Goal: Navigation & Orientation: Find specific page/section

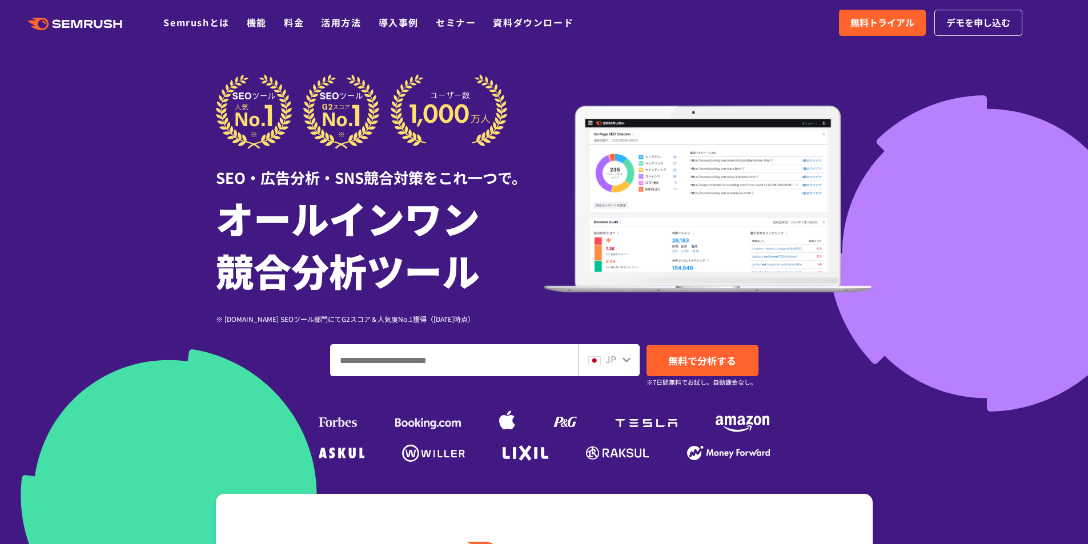
click at [621, 363] on div "JP" at bounding box center [606, 359] width 37 height 15
click at [622, 355] on icon at bounding box center [626, 359] width 9 height 9
click at [625, 361] on icon at bounding box center [626, 359] width 8 height 5
click at [607, 360] on span "JP" at bounding box center [610, 359] width 11 height 14
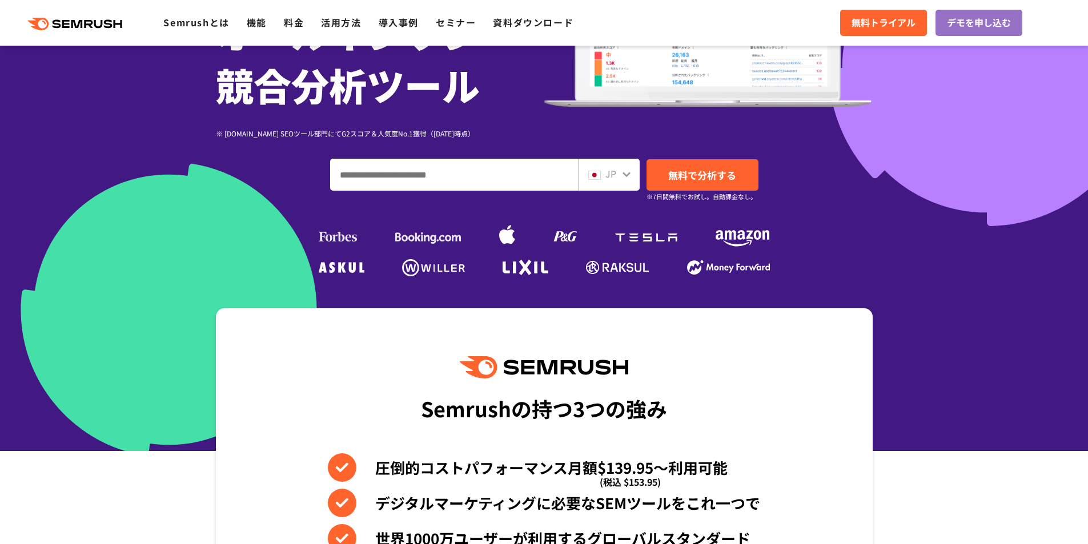
scroll to position [114, 0]
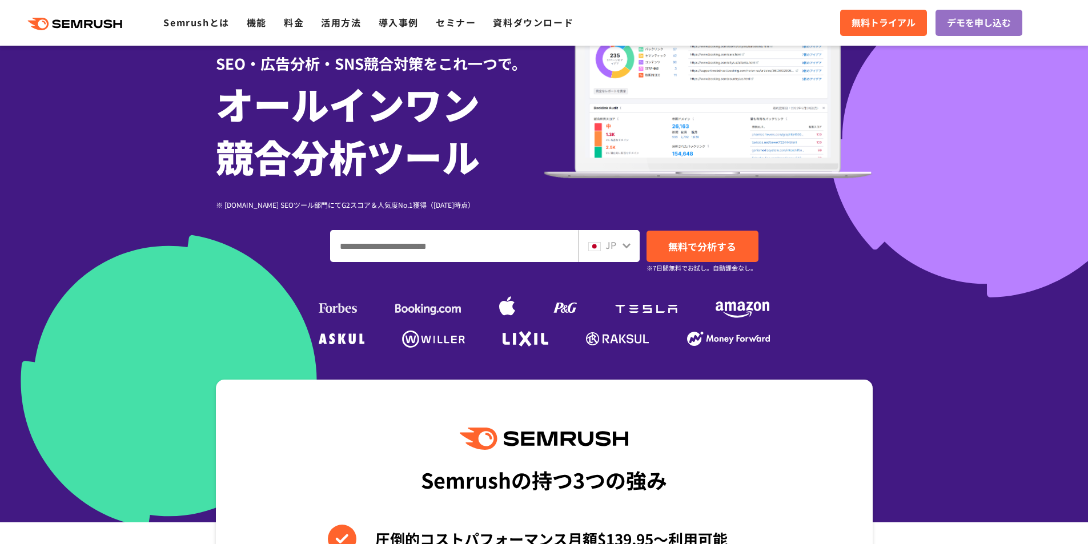
click at [624, 247] on icon at bounding box center [626, 245] width 9 height 9
click at [594, 243] on img at bounding box center [594, 246] width 13 height 9
drag, startPoint x: 628, startPoint y: 244, endPoint x: 616, endPoint y: 240, distance: 13.2
click at [628, 244] on icon at bounding box center [626, 245] width 9 height 9
click at [615, 240] on span "JP" at bounding box center [610, 245] width 11 height 14
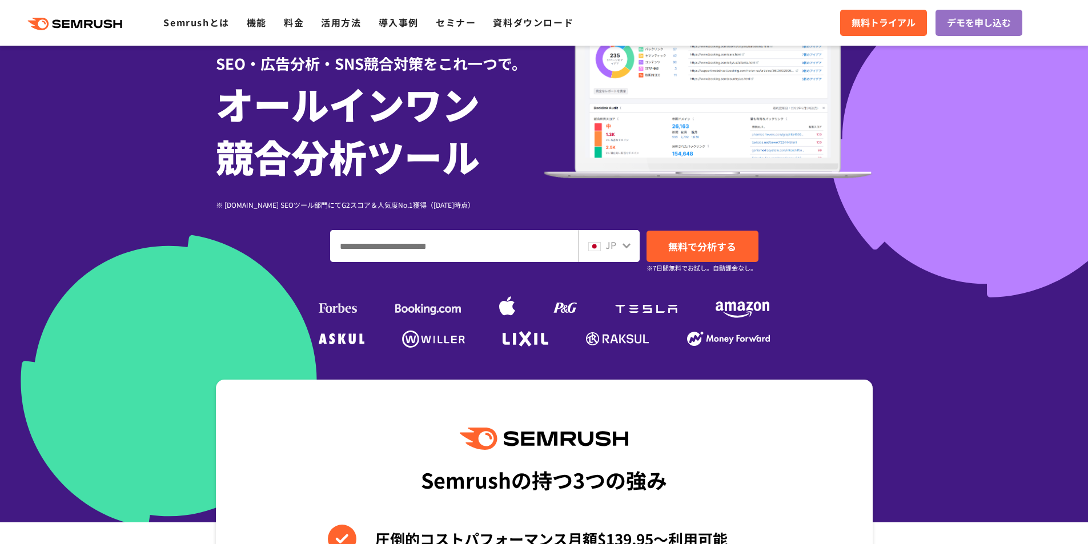
click at [604, 243] on div "JP" at bounding box center [606, 245] width 37 height 15
click at [603, 243] on div "JP" at bounding box center [606, 245] width 37 height 15
click at [596, 244] on img at bounding box center [594, 246] width 13 height 9
